Goal: Obtain resource: Download file/media

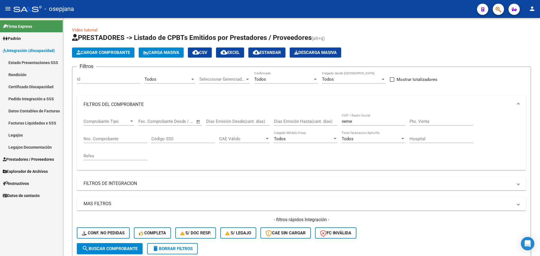
scroll to position [169, 0]
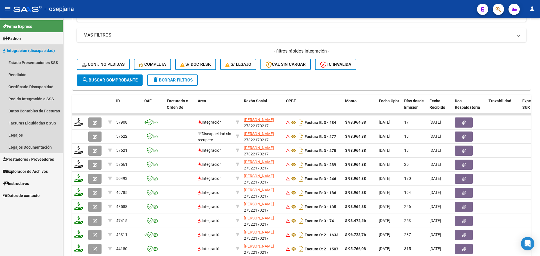
click at [30, 49] on span "Integración (discapacidad)" at bounding box center [29, 51] width 52 height 6
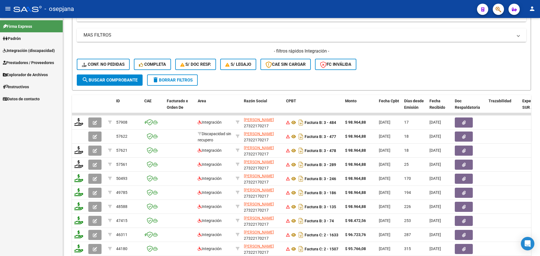
click at [30, 48] on span "Integración (discapacidad)" at bounding box center [29, 51] width 52 height 6
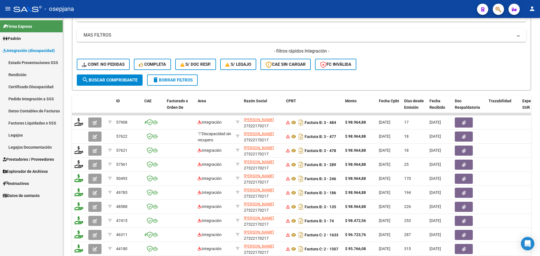
click at [29, 131] on link "Legajos" at bounding box center [31, 135] width 63 height 12
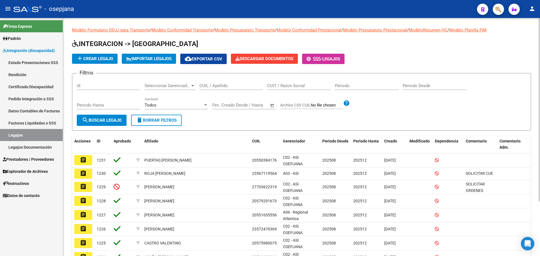
click at [217, 84] on input "CUIL / Apellido" at bounding box center [231, 85] width 64 height 5
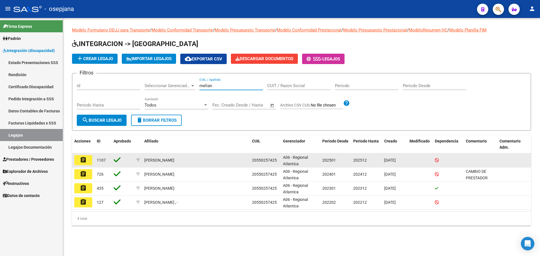
type input "melian"
click at [84, 160] on mat-icon "assignment" at bounding box center [83, 160] width 7 height 7
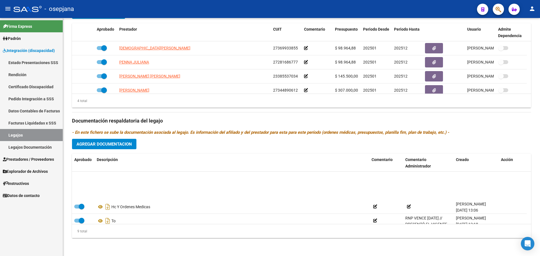
scroll to position [76, 0]
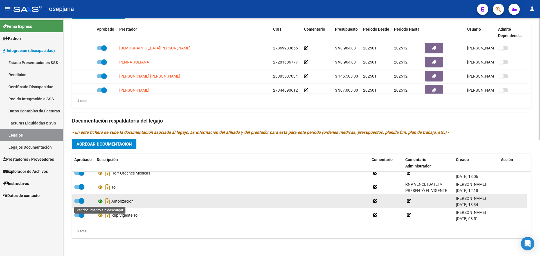
click at [102, 203] on icon at bounding box center [100, 201] width 7 height 7
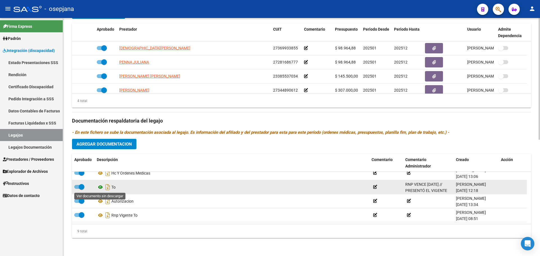
click at [99, 186] on icon at bounding box center [100, 187] width 7 height 7
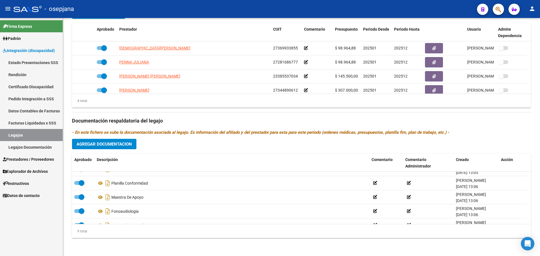
scroll to position [20, 0]
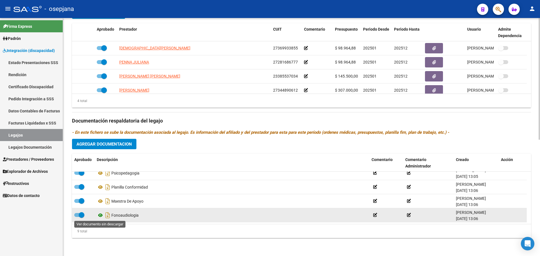
click at [102, 214] on icon at bounding box center [100, 215] width 7 height 7
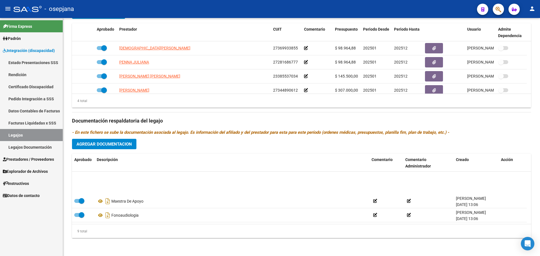
scroll to position [76, 0]
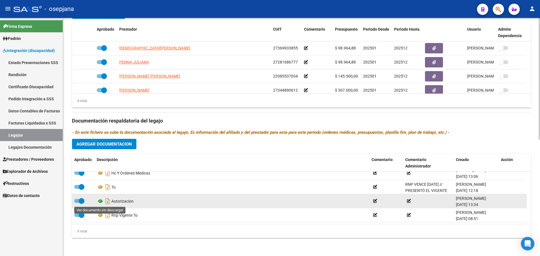
click at [101, 202] on icon at bounding box center [100, 201] width 7 height 7
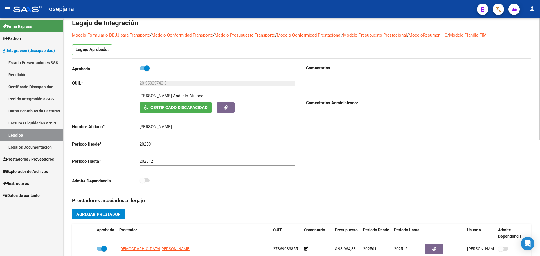
scroll to position [0, 0]
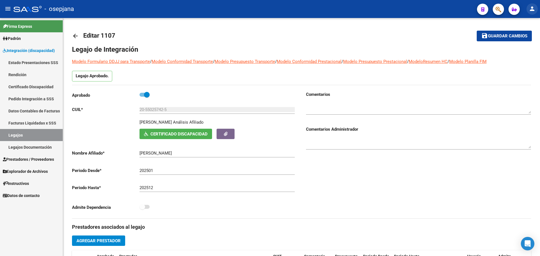
click at [531, 9] on mat-icon "person" at bounding box center [532, 8] width 7 height 7
click at [520, 38] on button "exit_to_app Salir" at bounding box center [520, 36] width 34 height 13
